Goal: Check status

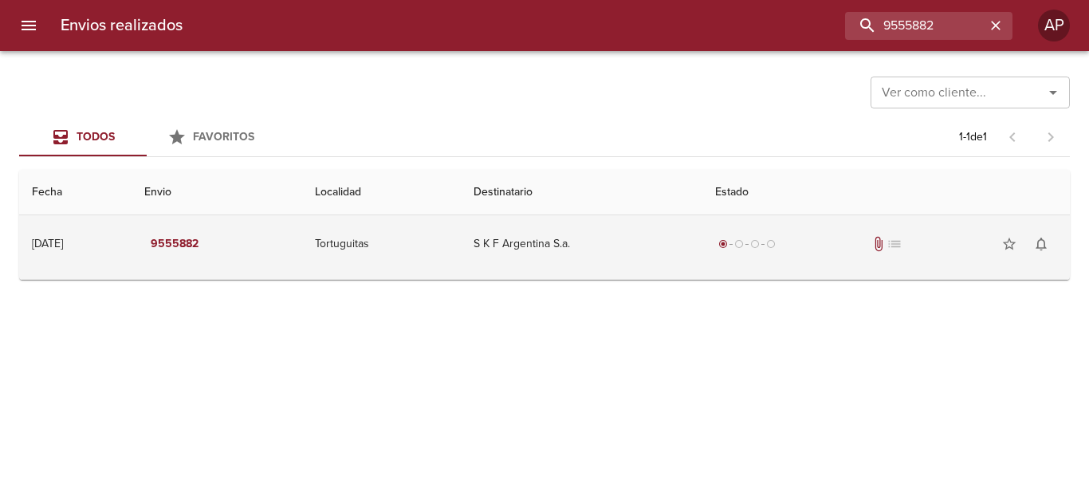
drag, startPoint x: 773, startPoint y: 236, endPoint x: 784, endPoint y: 218, distance: 21.5
click at [784, 234] on div "radio_button_checked radio_button_unchecked radio_button_unchecked radio_button…" at bounding box center [886, 244] width 342 height 32
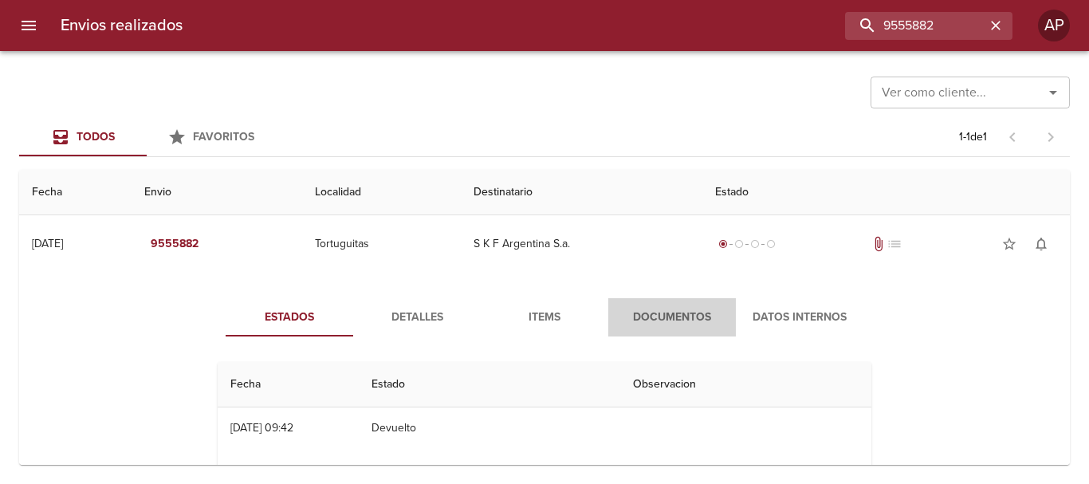
click at [682, 302] on button "Documentos" at bounding box center [672, 317] width 128 height 38
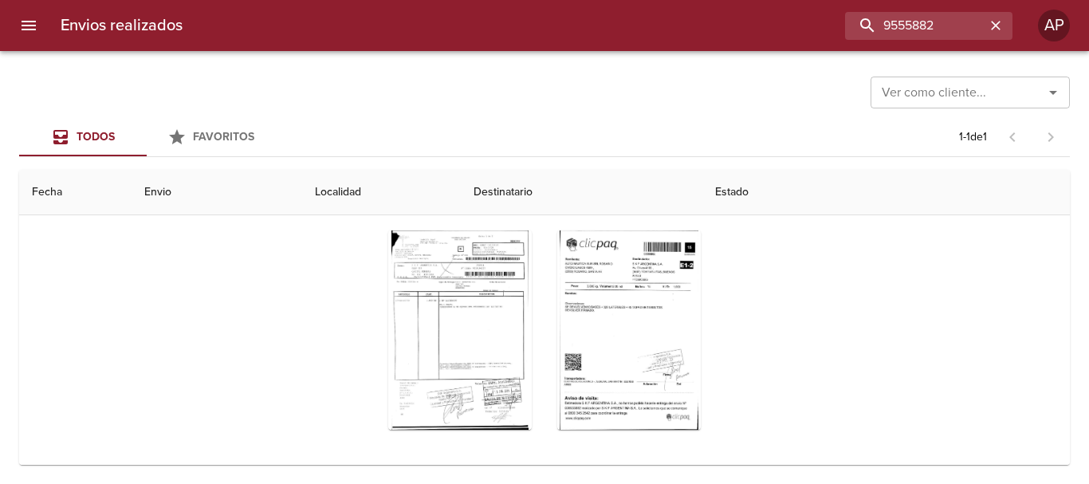
scroll to position [184, 0]
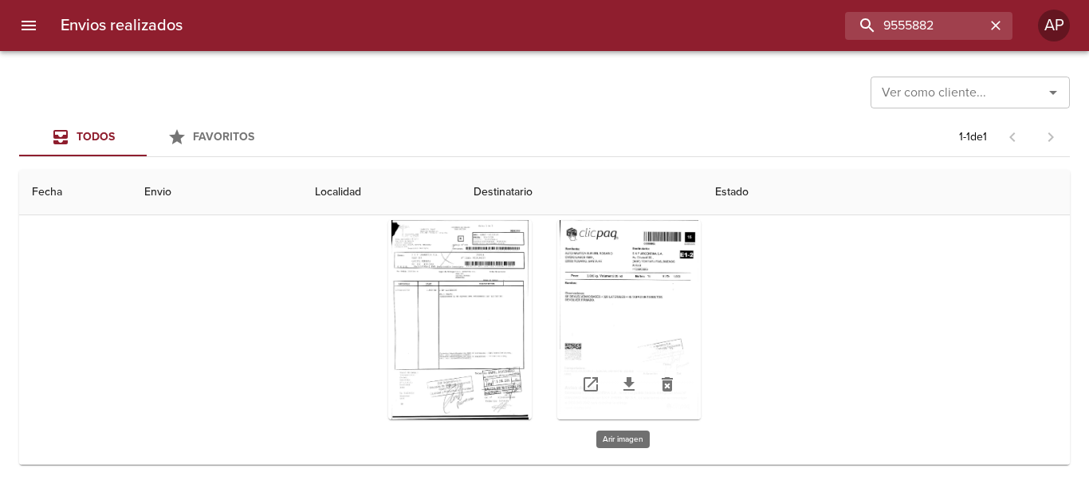
click at [625, 261] on div "Tabla de envíos del cliente" at bounding box center [628, 319] width 143 height 199
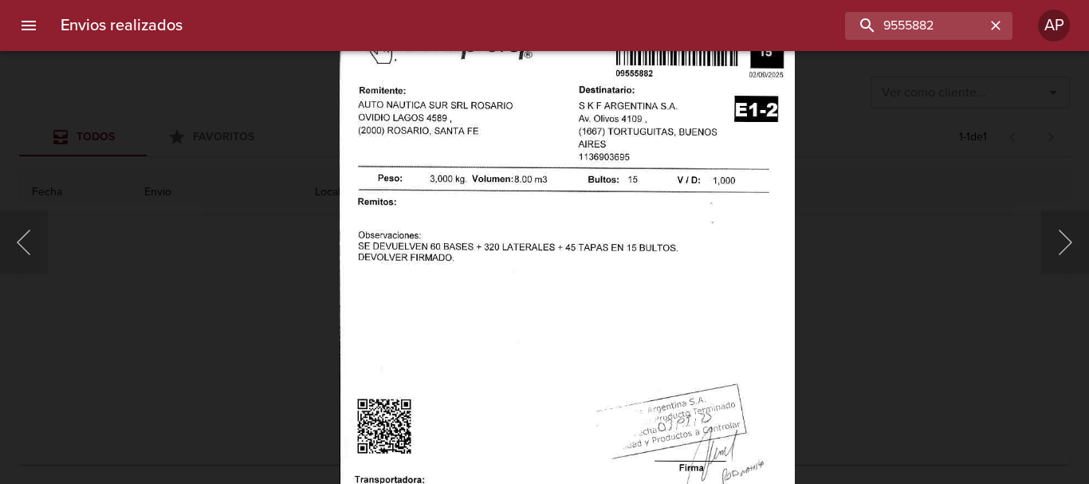
drag, startPoint x: 896, startPoint y: 261, endPoint x: 846, endPoint y: 261, distance: 50.2
click at [893, 261] on div "Lightbox" at bounding box center [544, 242] width 1089 height 484
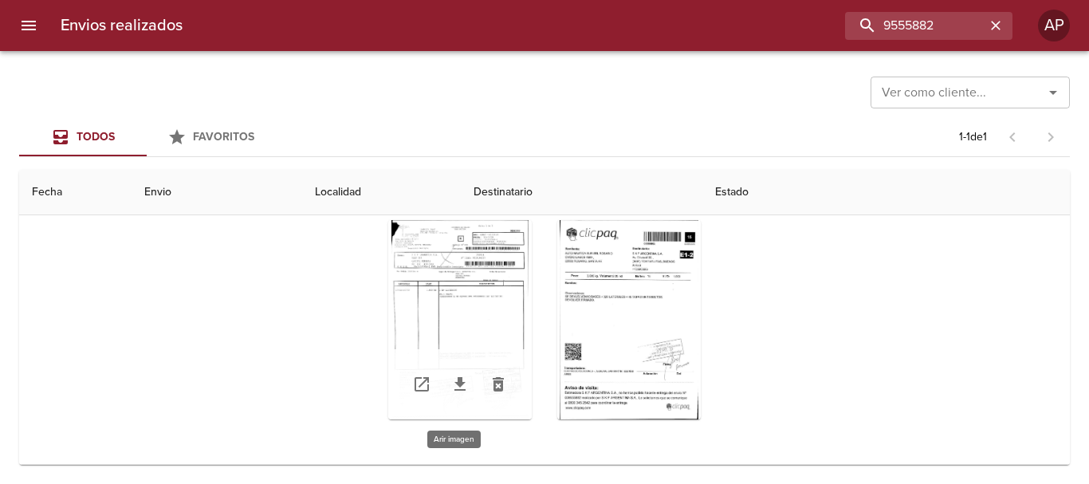
click at [454, 292] on div "Tabla de envíos del cliente" at bounding box center [459, 319] width 143 height 199
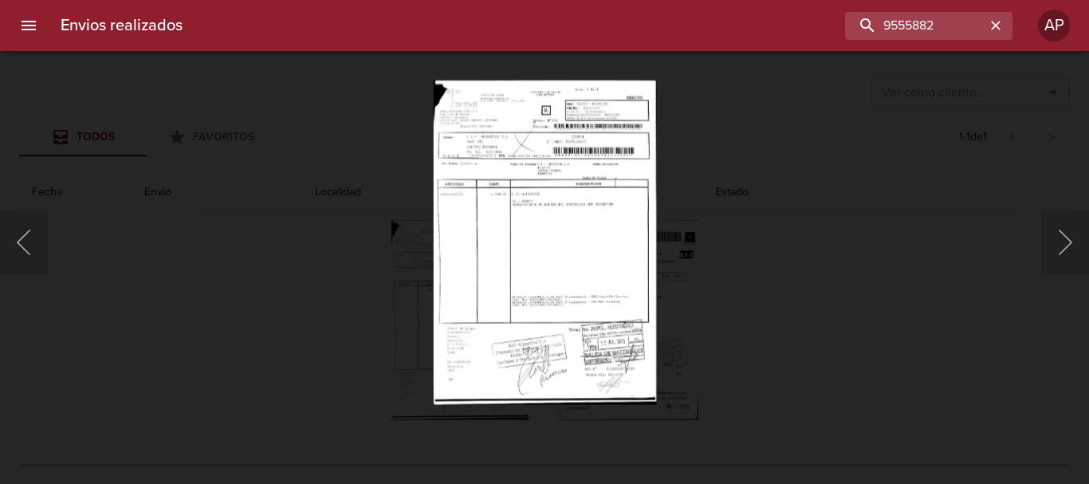
click at [847, 305] on div "Lightbox" at bounding box center [544, 242] width 1089 height 484
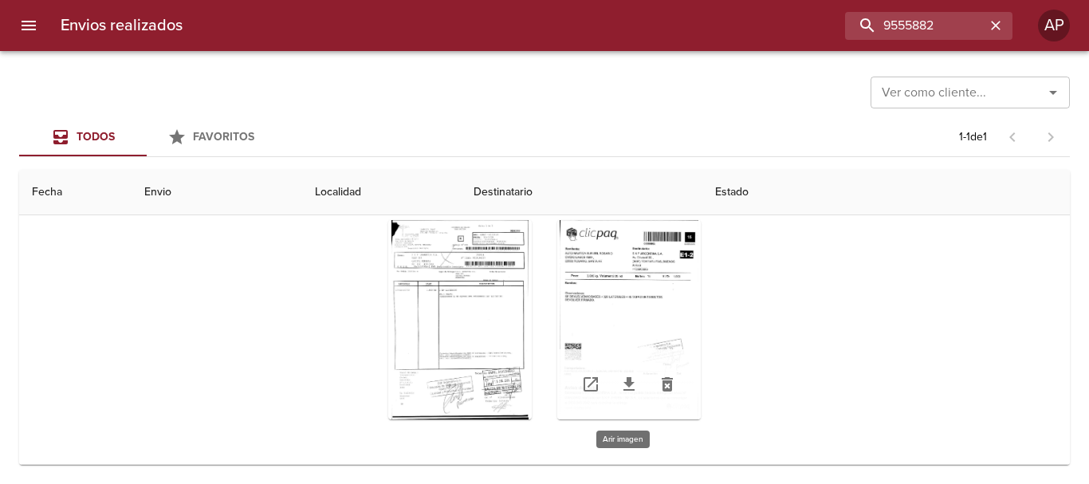
click at [608, 295] on div "Tabla de envíos del cliente" at bounding box center [628, 319] width 143 height 199
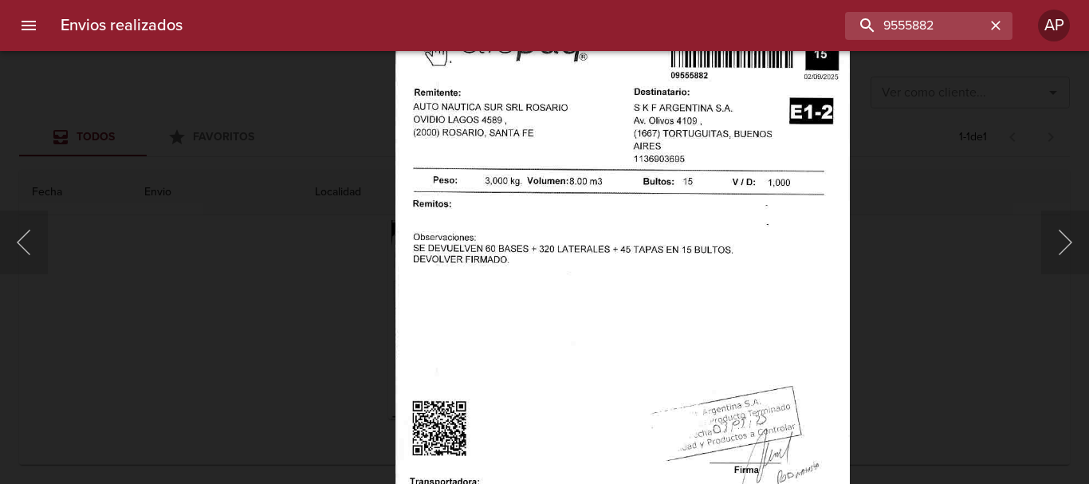
click at [367, 271] on div "Lightbox" at bounding box center [544, 242] width 1089 height 484
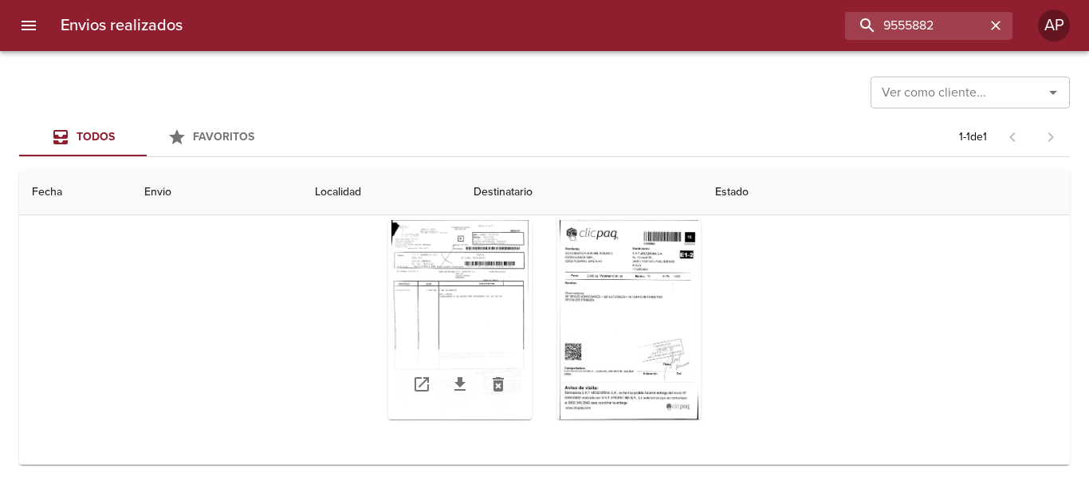
click at [433, 289] on div "Tabla de envíos del cliente" at bounding box center [459, 319] width 143 height 199
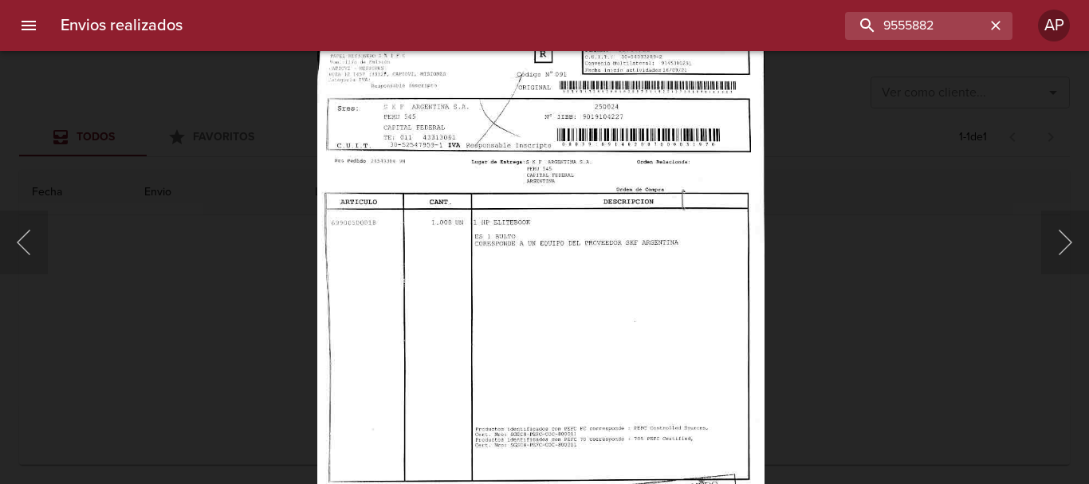
click at [893, 268] on div "Lightbox" at bounding box center [544, 242] width 1089 height 484
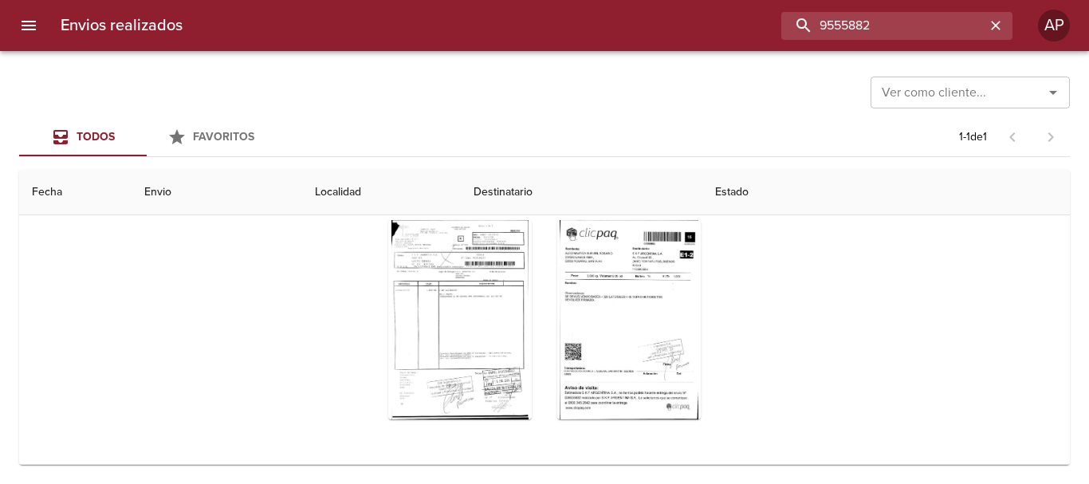
drag, startPoint x: 928, startPoint y: 32, endPoint x: 776, endPoint y: 32, distance: 152.2
click at [776, 32] on div "9555882" at bounding box center [603, 26] width 817 height 28
type input "00003197"
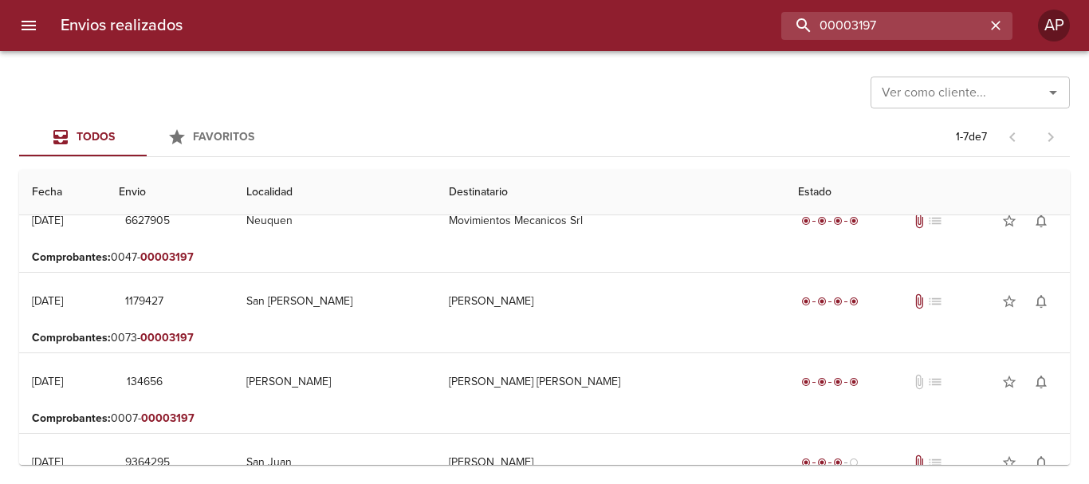
scroll to position [0, 0]
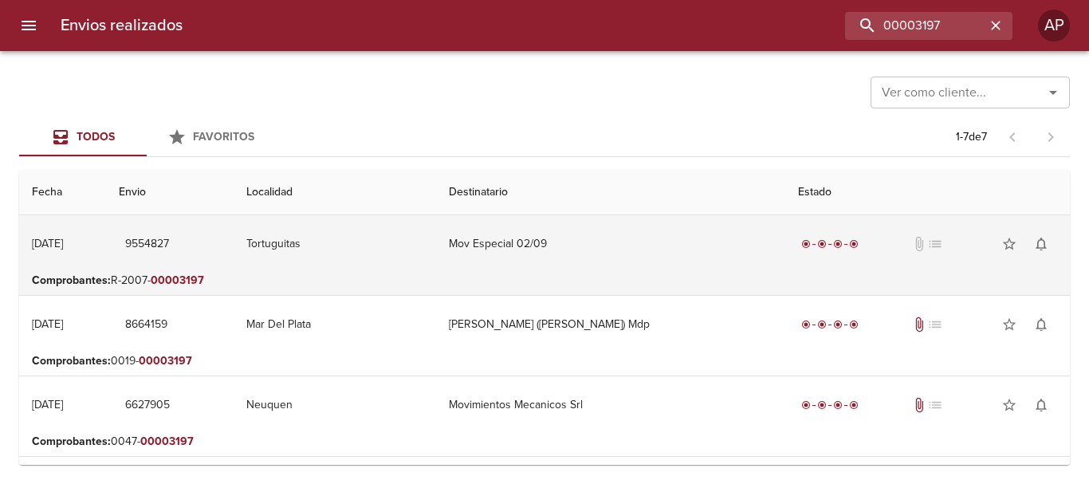
click at [661, 228] on td "Mov Especial 02/09" at bounding box center [610, 243] width 349 height 57
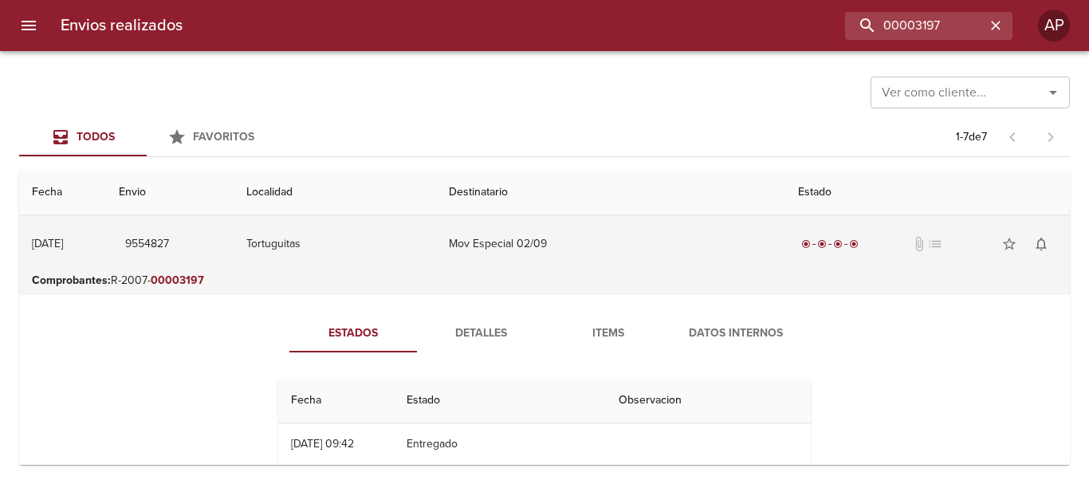
click at [652, 246] on td "Mov Especial 02/09" at bounding box center [610, 243] width 349 height 57
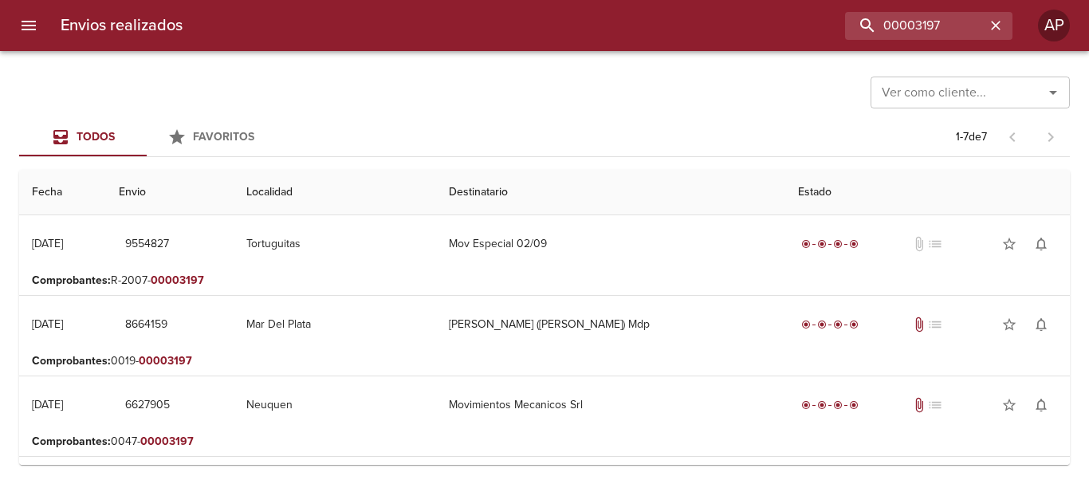
click at [1060, 91] on icon "Abrir" at bounding box center [1052, 92] width 19 height 19
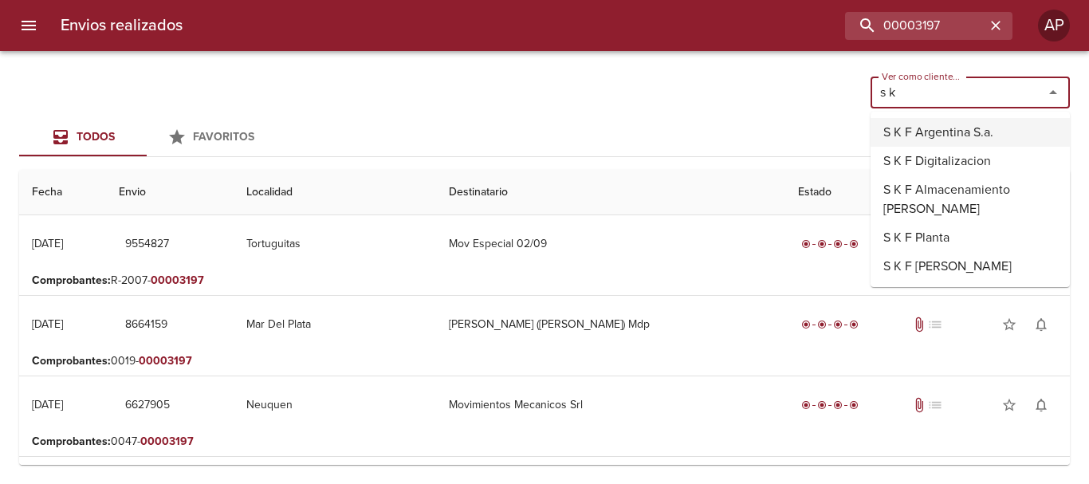
click at [954, 129] on li "S K F Argentina S.a." at bounding box center [969, 132] width 199 height 29
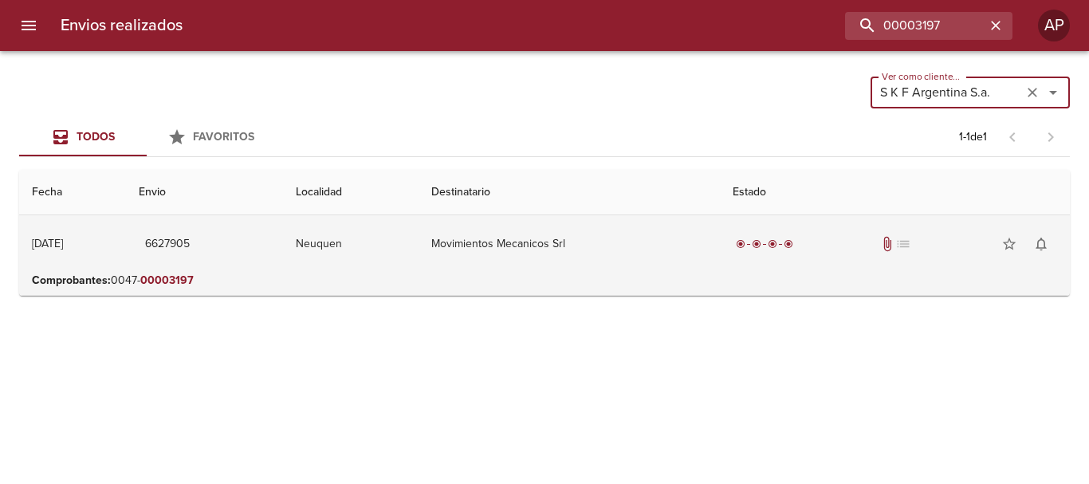
type input "S K F Argentina S.a."
click at [641, 241] on td "Movimientos Mecanicos Srl" at bounding box center [568, 243] width 301 height 57
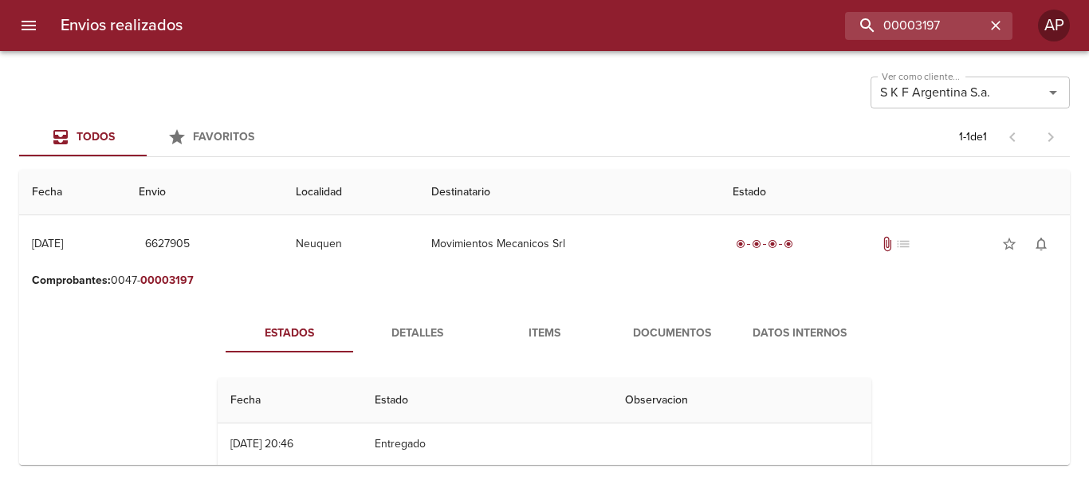
click at [685, 332] on span "Documentos" at bounding box center [672, 334] width 108 height 20
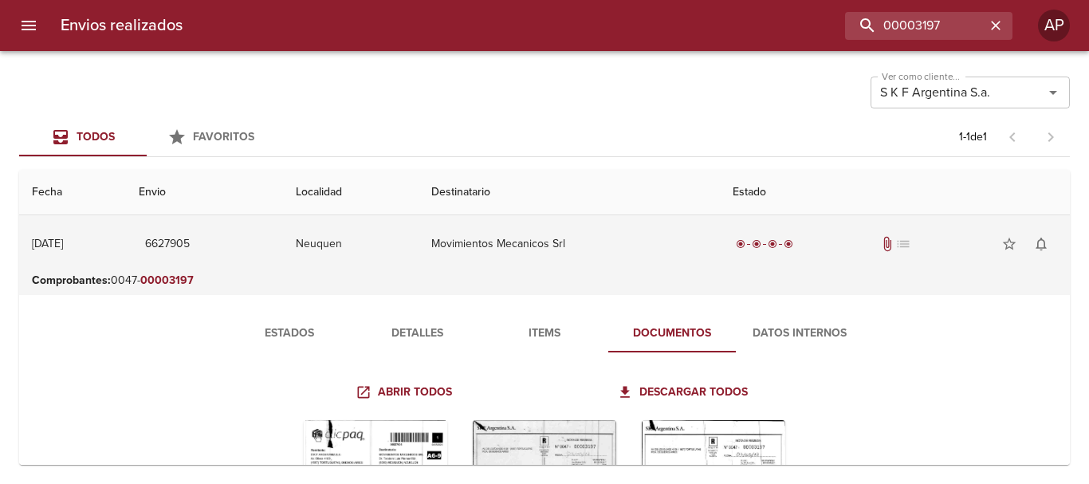
click at [638, 251] on td "Movimientos Mecanicos Srl" at bounding box center [568, 243] width 301 height 57
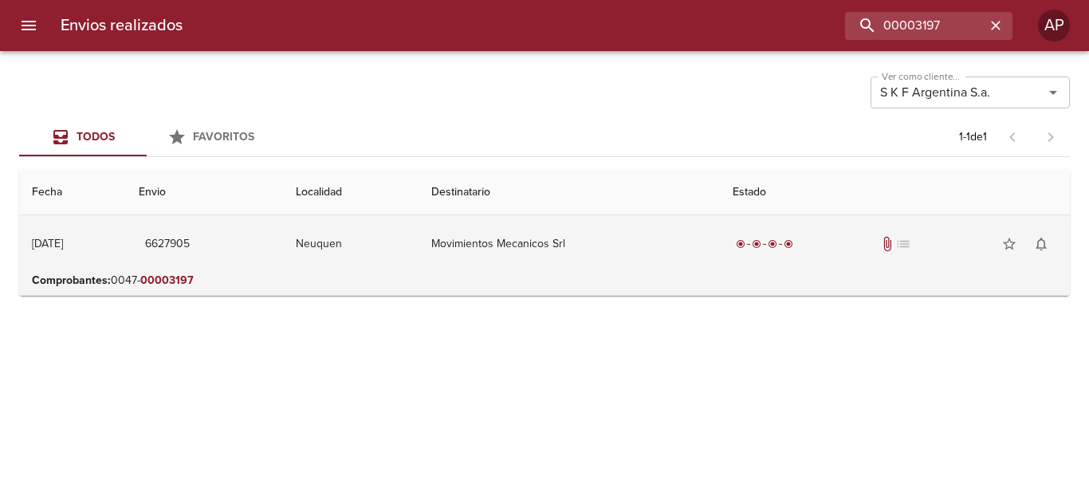
drag, startPoint x: 642, startPoint y: 218, endPoint x: 642, endPoint y: 240, distance: 21.5
click at [642, 223] on td "Movimientos Mecanicos Srl" at bounding box center [568, 243] width 301 height 57
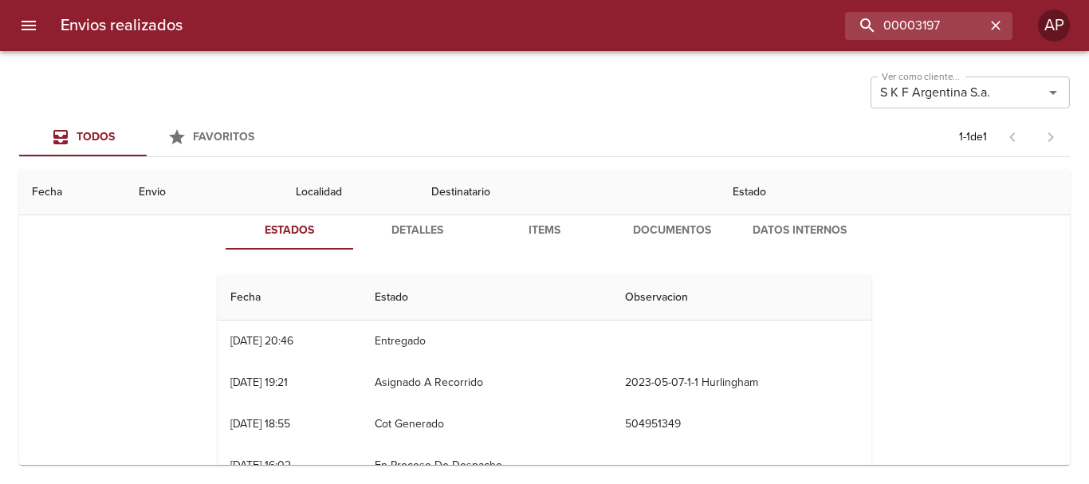
scroll to position [77, 0]
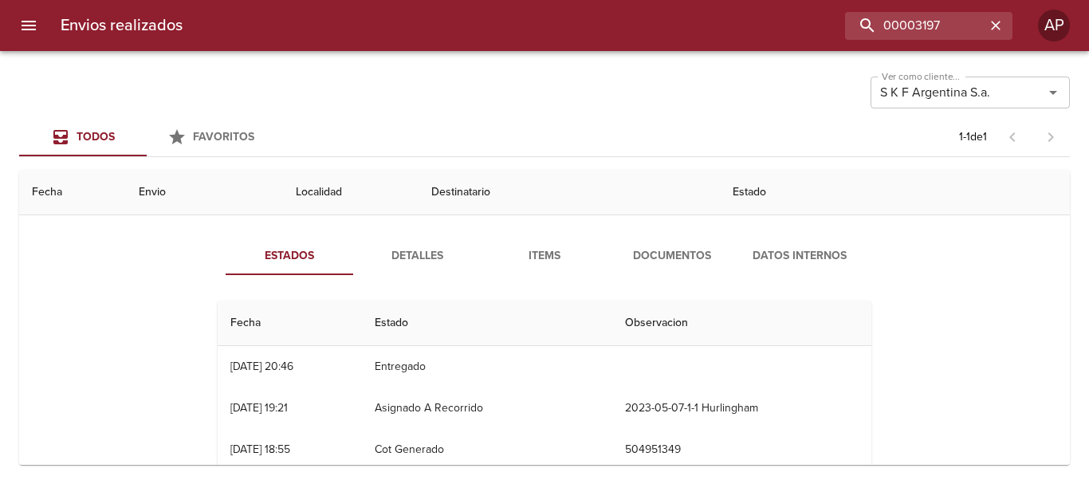
click at [688, 259] on span "Documentos" at bounding box center [672, 256] width 108 height 20
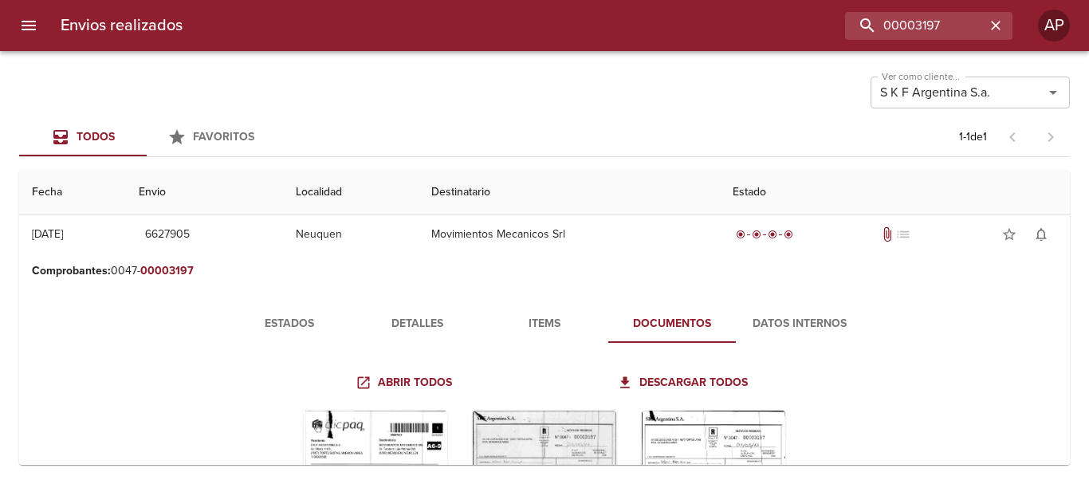
scroll to position [0, 0]
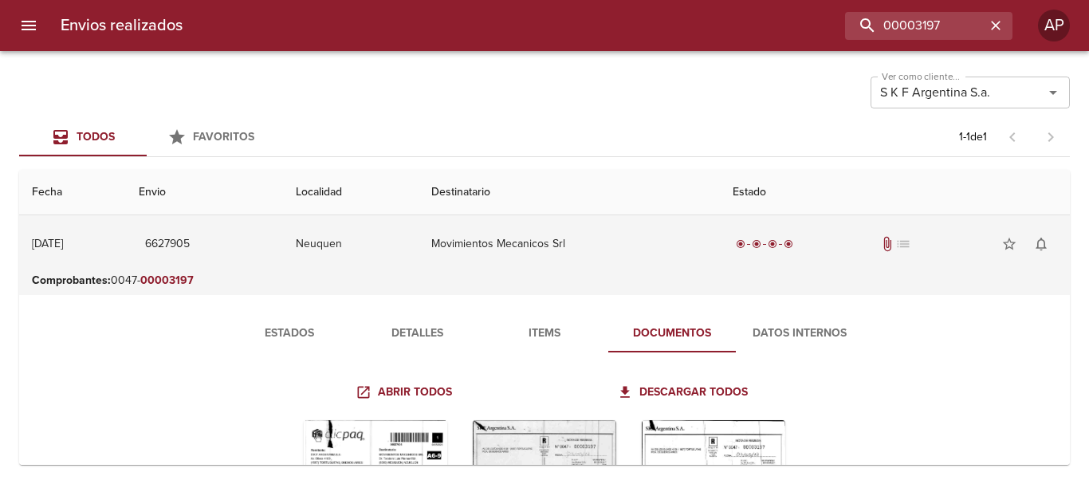
click at [584, 242] on td "Movimientos Mecanicos Srl" at bounding box center [568, 243] width 301 height 57
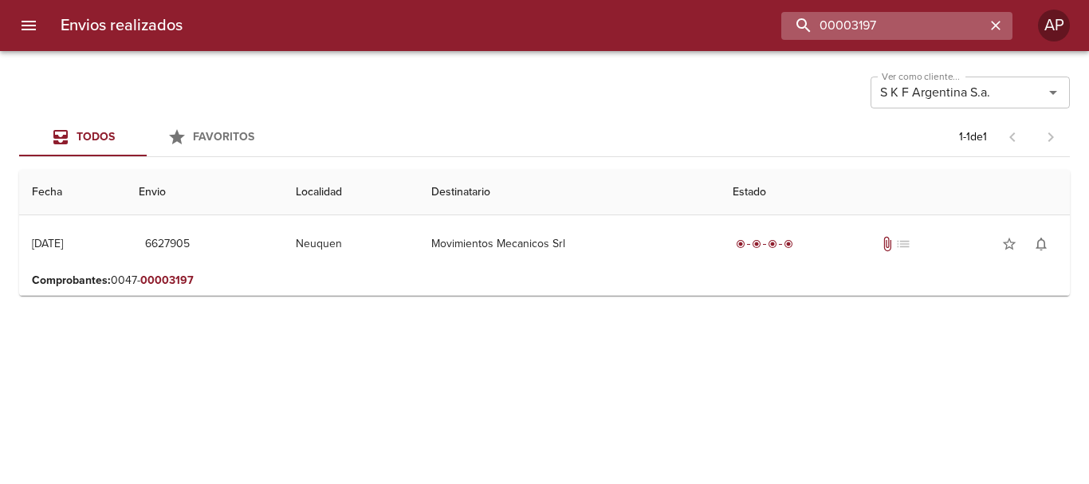
click at [957, 27] on input "00003197" at bounding box center [883, 26] width 204 height 28
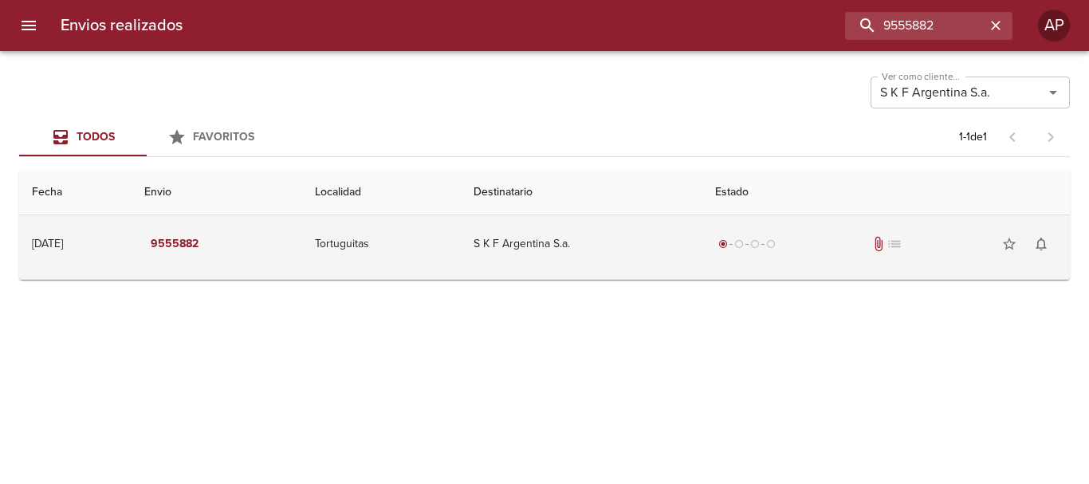
click at [826, 240] on div "radio_button_checked radio_button_unchecked radio_button_unchecked radio_button…" at bounding box center [886, 244] width 342 height 32
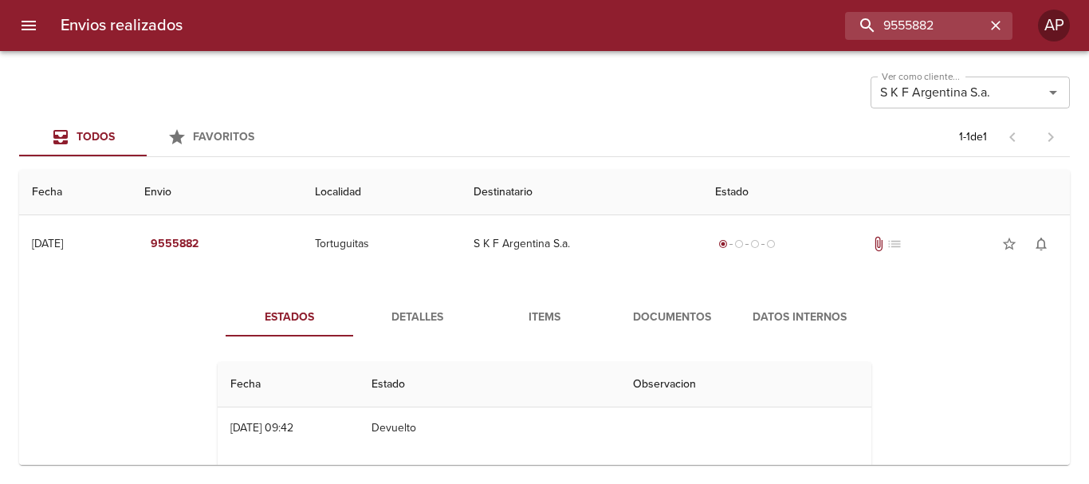
click at [700, 312] on span "Documentos" at bounding box center [672, 318] width 108 height 20
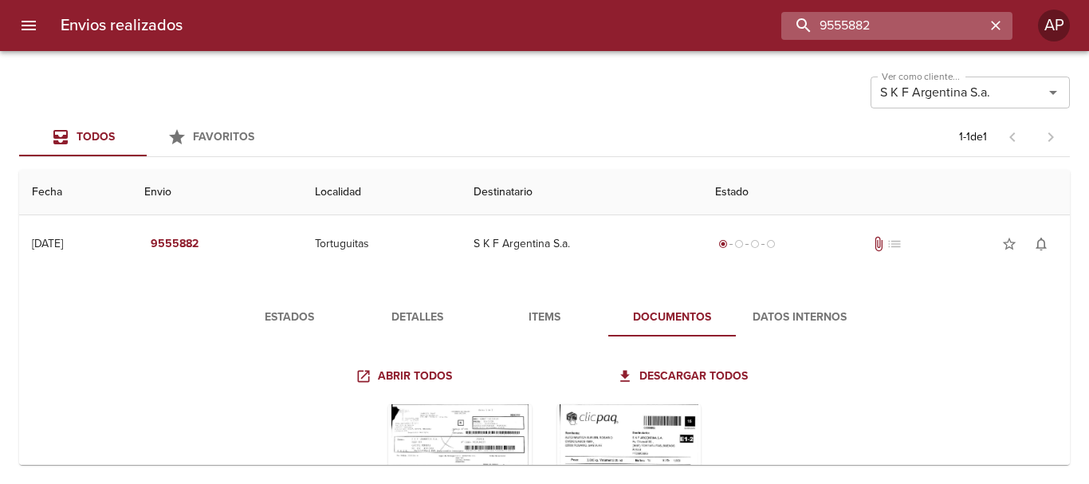
click at [939, 27] on input "9555882" at bounding box center [883, 26] width 204 height 28
type input "9554827"
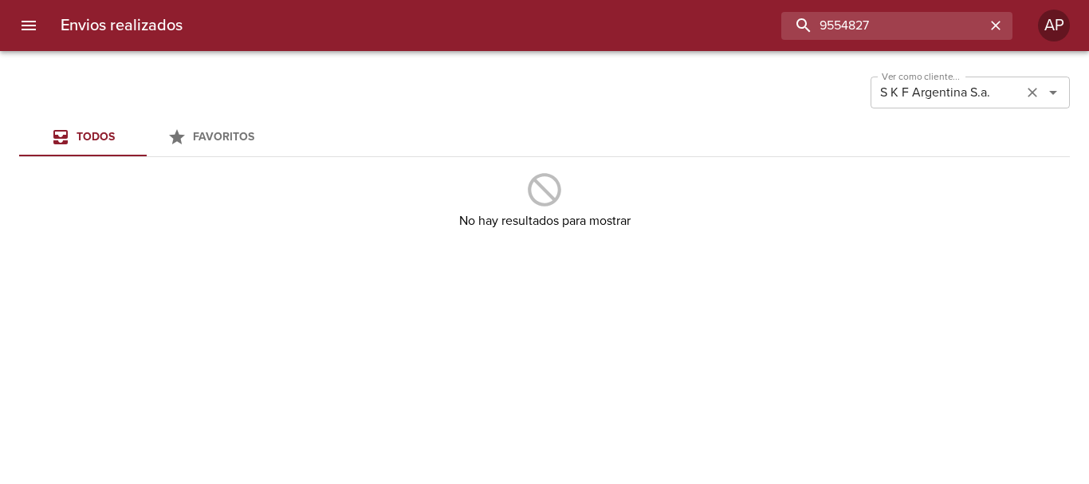
click at [1037, 91] on icon "Limpiar" at bounding box center [1032, 92] width 16 height 16
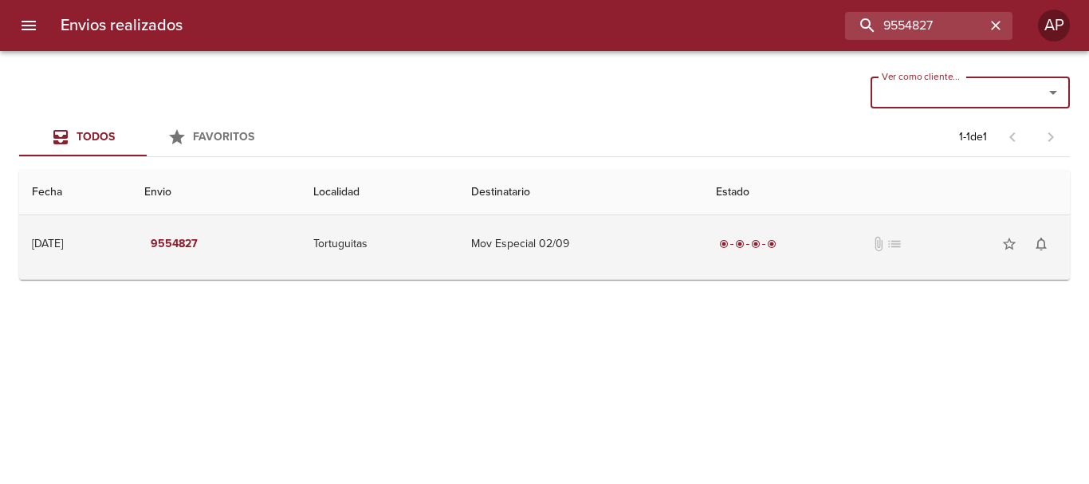
click at [634, 242] on td "Mov Especial 02/09" at bounding box center [580, 243] width 245 height 57
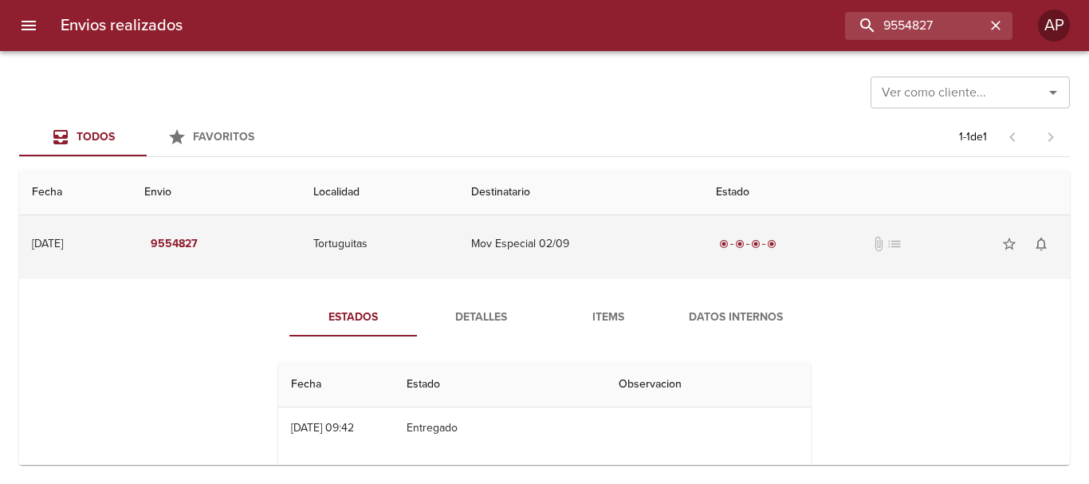
click at [634, 249] on td "Mov Especial 02/09" at bounding box center [580, 243] width 245 height 57
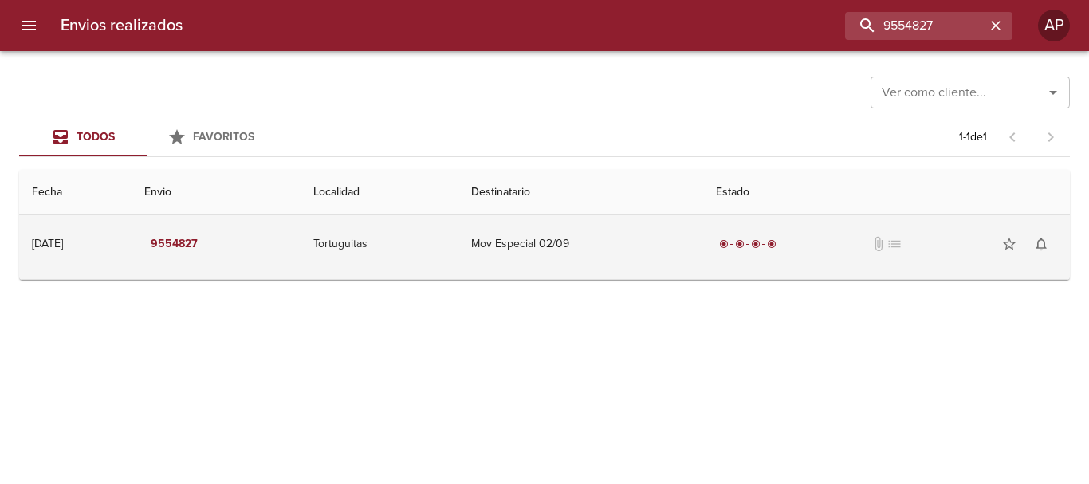
click at [631, 258] on td "Mov Especial 02/09" at bounding box center [580, 243] width 245 height 57
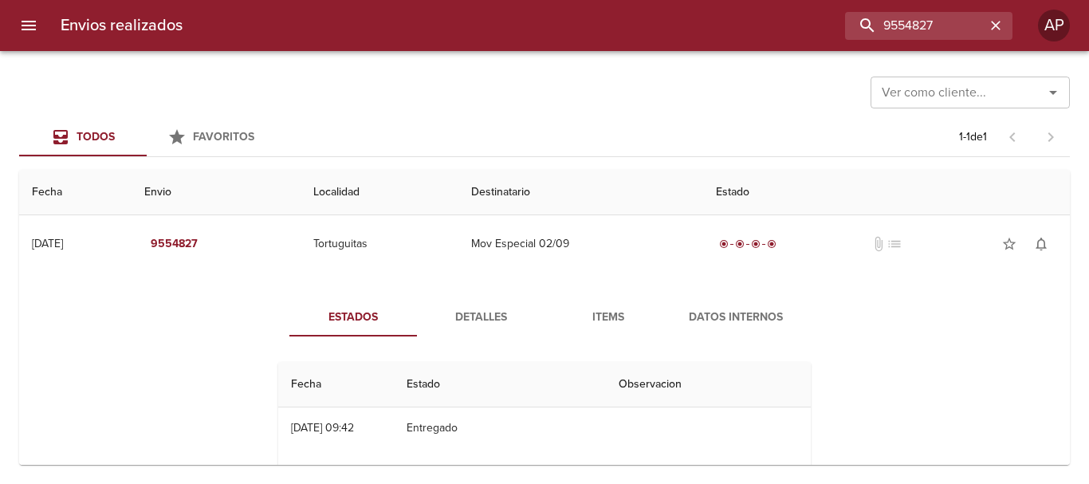
click at [455, 317] on span "Detalles" at bounding box center [480, 318] width 108 height 20
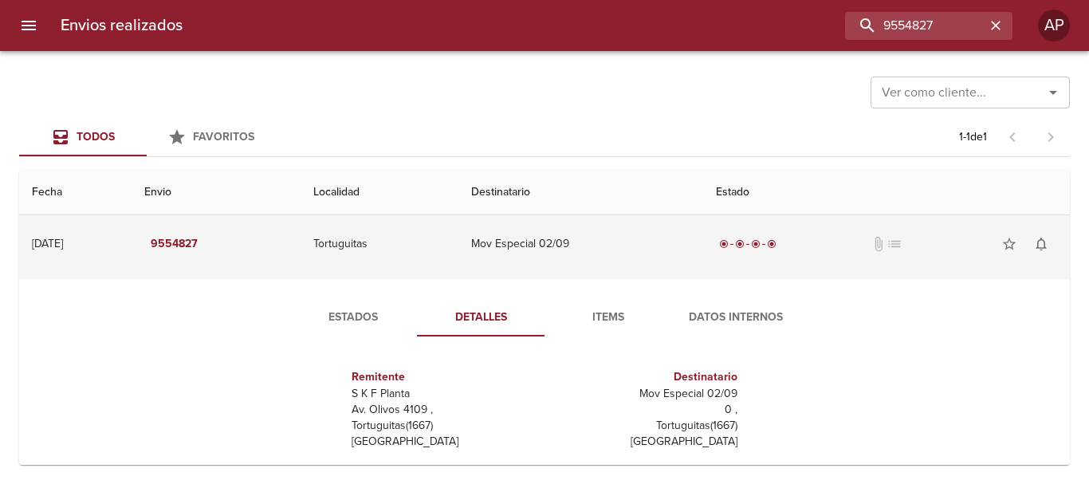
click at [629, 230] on td "Mov Especial 02/09" at bounding box center [580, 243] width 245 height 57
